Goal: Use online tool/utility: Utilize a website feature to perform a specific function

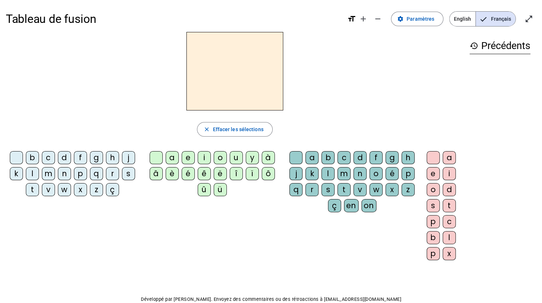
click at [113, 169] on div "r" at bounding box center [112, 173] width 13 height 13
click at [168, 156] on div "a" at bounding box center [172, 157] width 13 height 13
click at [172, 154] on div "a" at bounding box center [172, 157] width 13 height 13
click at [391, 157] on div "g" at bounding box center [391, 157] width 13 height 13
click at [429, 172] on div "e" at bounding box center [432, 173] width 13 height 13
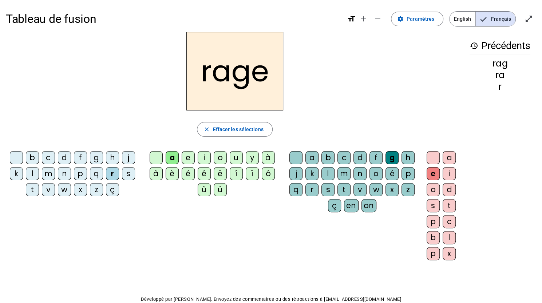
click at [357, 187] on div "v" at bounding box center [359, 189] width 13 height 13
click at [34, 157] on div "b" at bounding box center [32, 157] width 13 height 13
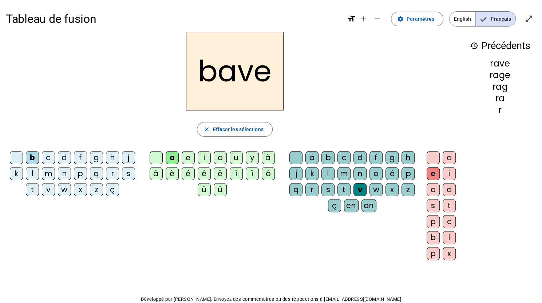
click at [95, 155] on div "g" at bounding box center [96, 157] width 13 height 13
click at [45, 155] on div "c" at bounding box center [48, 157] width 13 height 13
click at [408, 171] on div "p" at bounding box center [407, 173] width 13 height 13
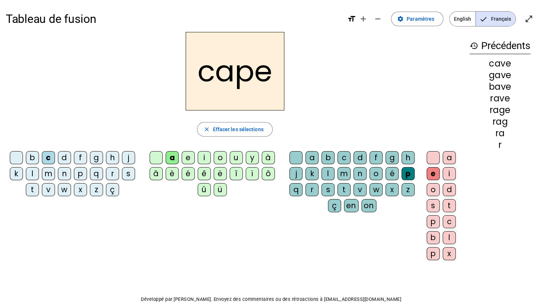
click at [390, 158] on div "g" at bounding box center [391, 157] width 13 height 13
click at [64, 168] on div "n" at bounding box center [64, 173] width 13 height 13
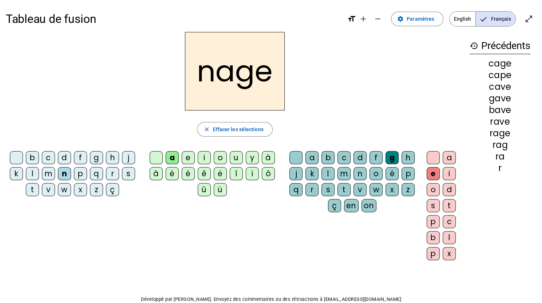
click at [80, 168] on div "p" at bounding box center [80, 173] width 13 height 13
click at [123, 171] on div "s" at bounding box center [128, 173] width 13 height 13
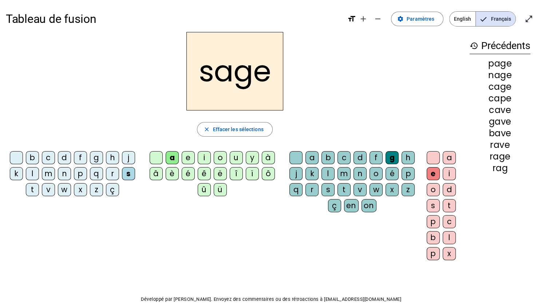
click at [406, 171] on div "p" at bounding box center [407, 173] width 13 height 13
click at [36, 186] on div "t" at bounding box center [32, 189] width 13 height 13
